Goal: Transaction & Acquisition: Purchase product/service

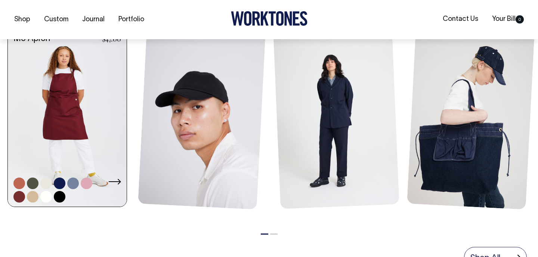
click at [87, 182] on link at bounding box center [87, 184] width 12 height 12
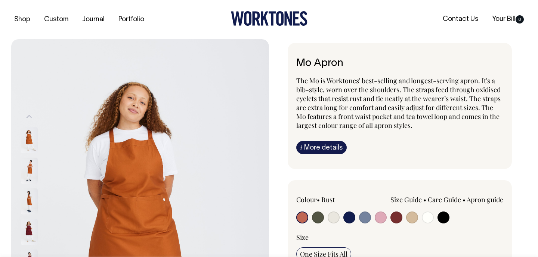
radio input "true"
select select "Pink"
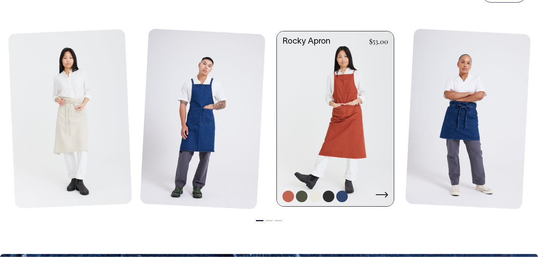
scroll to position [865, 0]
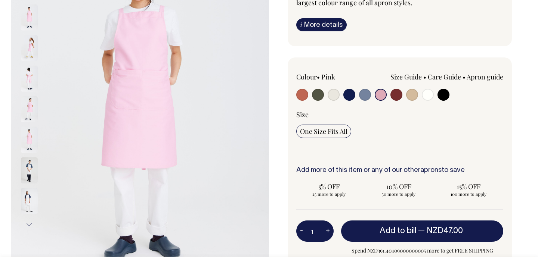
click at [303, 89] on input "radio" at bounding box center [302, 95] width 12 height 12
radio input "true"
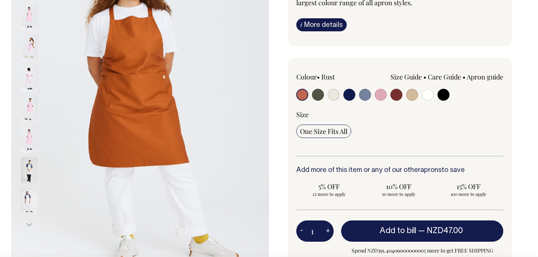
radio input "true"
select select "Rust"
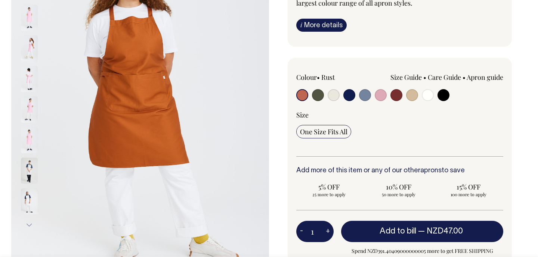
scroll to position [122, 0]
click at [394, 92] on input "radio" at bounding box center [396, 95] width 12 height 12
radio input "true"
select select "Burgundy"
